Goal: Transaction & Acquisition: Book appointment/travel/reservation

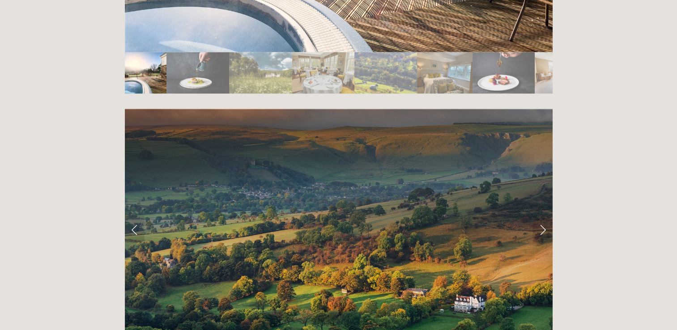
scroll to position [1791, 0]
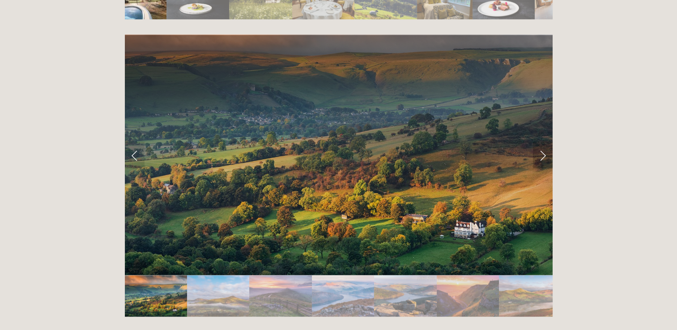
click at [539, 142] on link "Next Slide" at bounding box center [543, 155] width 20 height 27
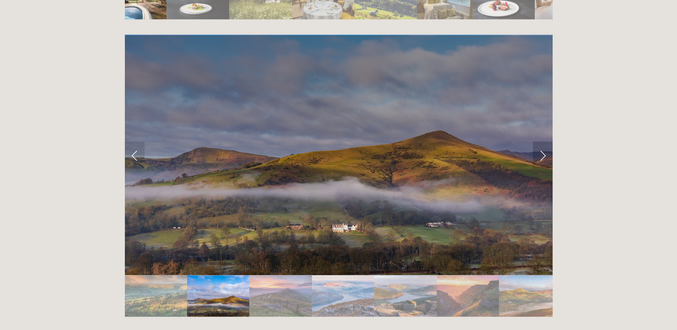
click at [539, 142] on link "Next Slide" at bounding box center [543, 155] width 20 height 27
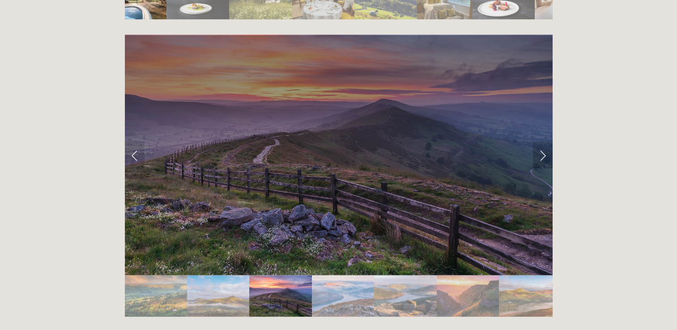
click at [539, 142] on link "Next Slide" at bounding box center [543, 155] width 20 height 27
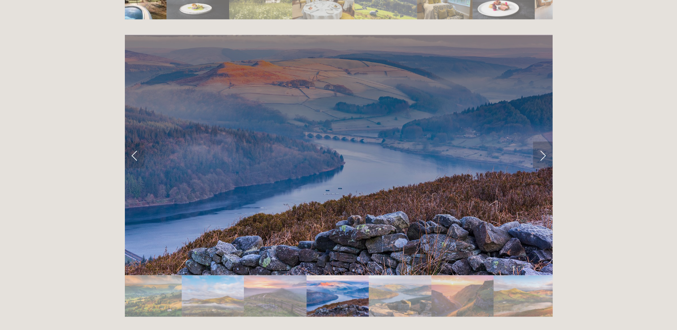
click at [539, 142] on link "Next Slide" at bounding box center [543, 155] width 20 height 27
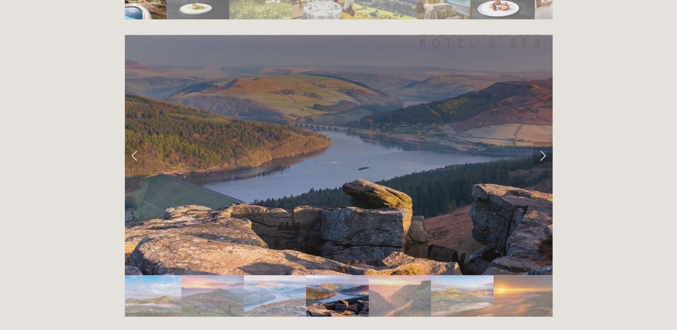
click at [539, 142] on link "Next Slide" at bounding box center [543, 155] width 20 height 27
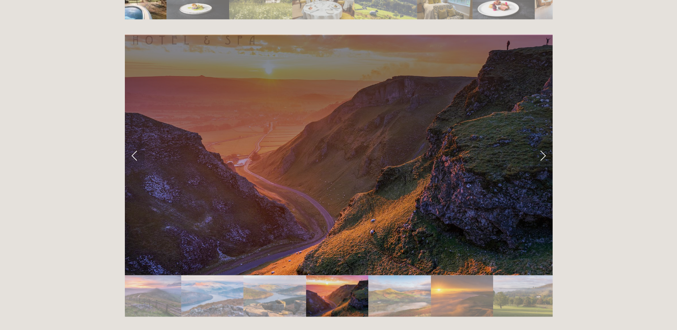
click at [539, 142] on link "Next Slide" at bounding box center [543, 155] width 20 height 27
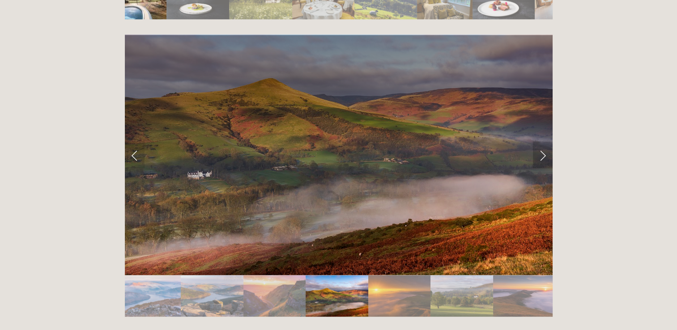
click at [539, 142] on link "Next Slide" at bounding box center [543, 155] width 20 height 27
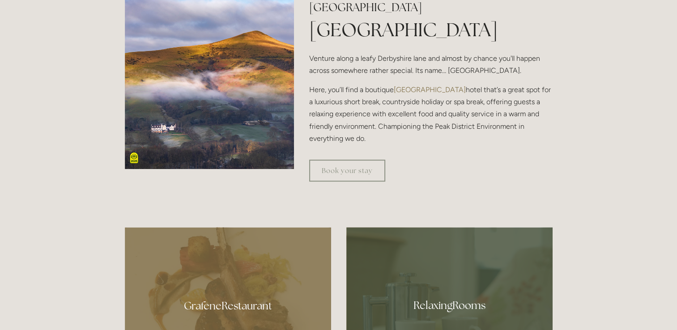
scroll to position [224, 0]
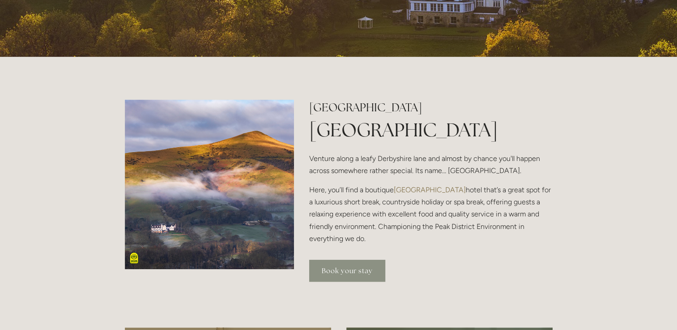
click at [347, 269] on link "Book your stay" at bounding box center [347, 271] width 76 height 22
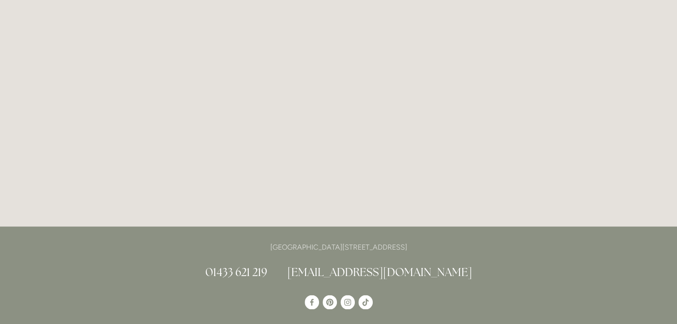
scroll to position [1784, 0]
